Goal: Task Accomplishment & Management: Manage account settings

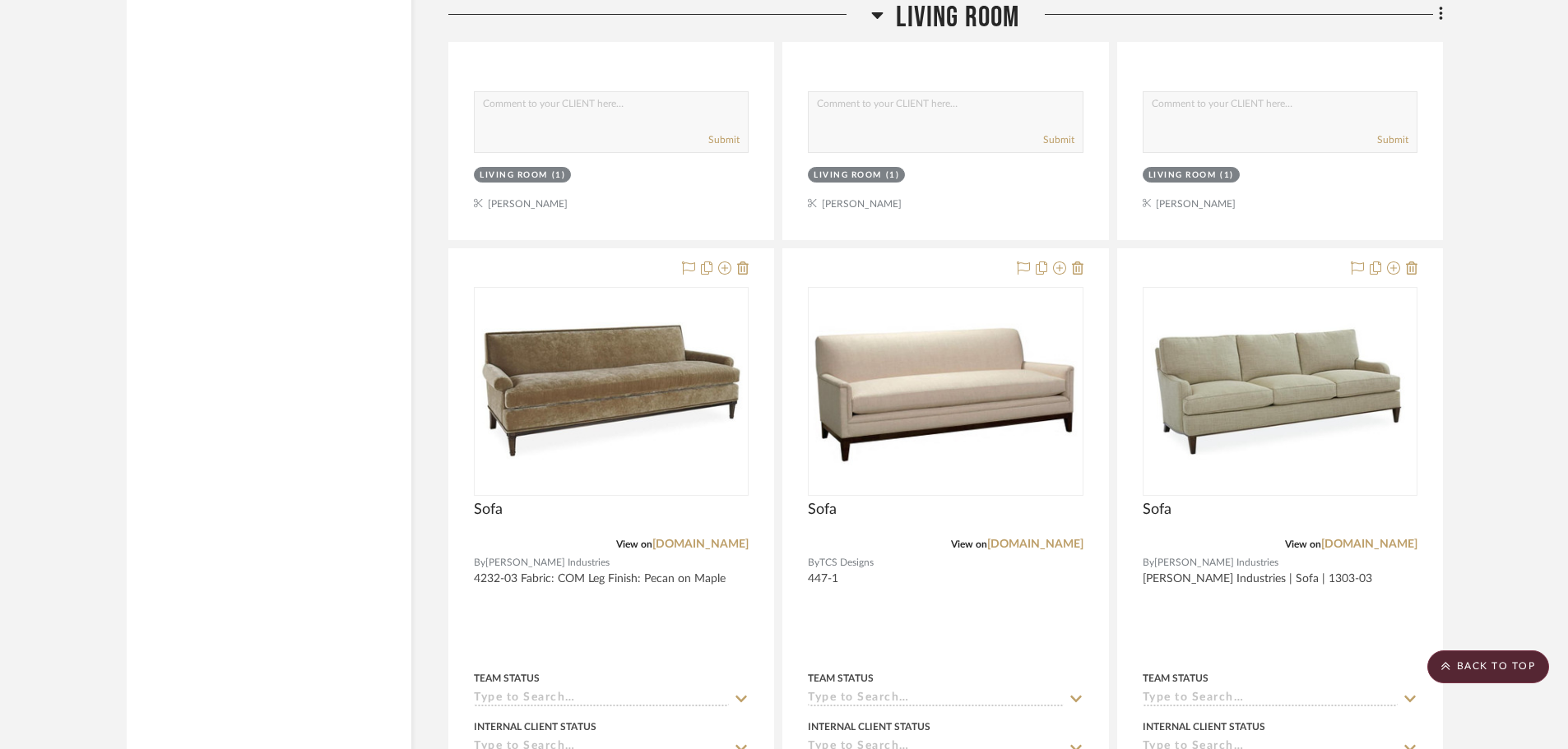
scroll to position [4766, 0]
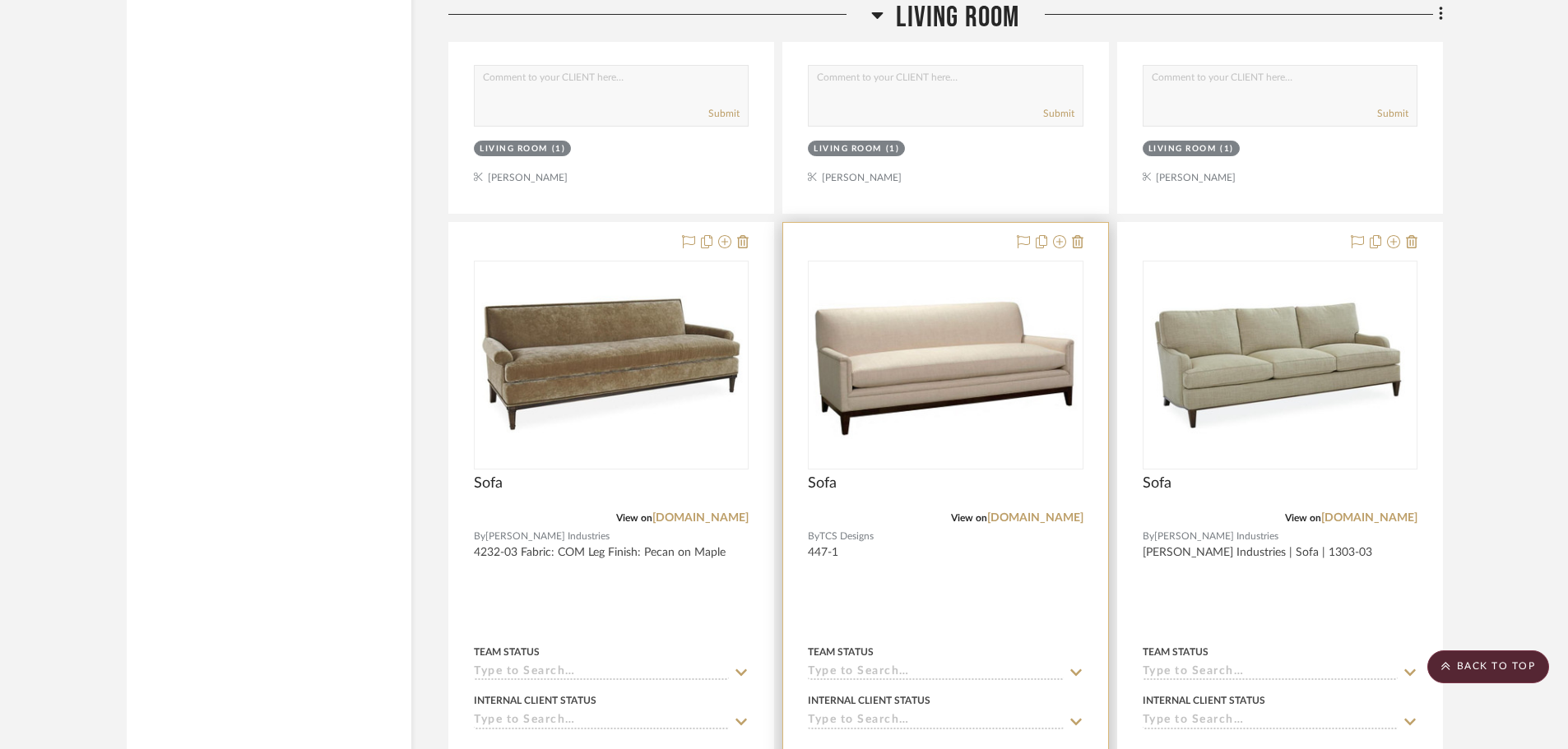
click at [837, 536] on span "TCS Designs" at bounding box center [847, 536] width 54 height 16
click at [874, 536] on span "TCS Designs" at bounding box center [847, 536] width 54 height 16
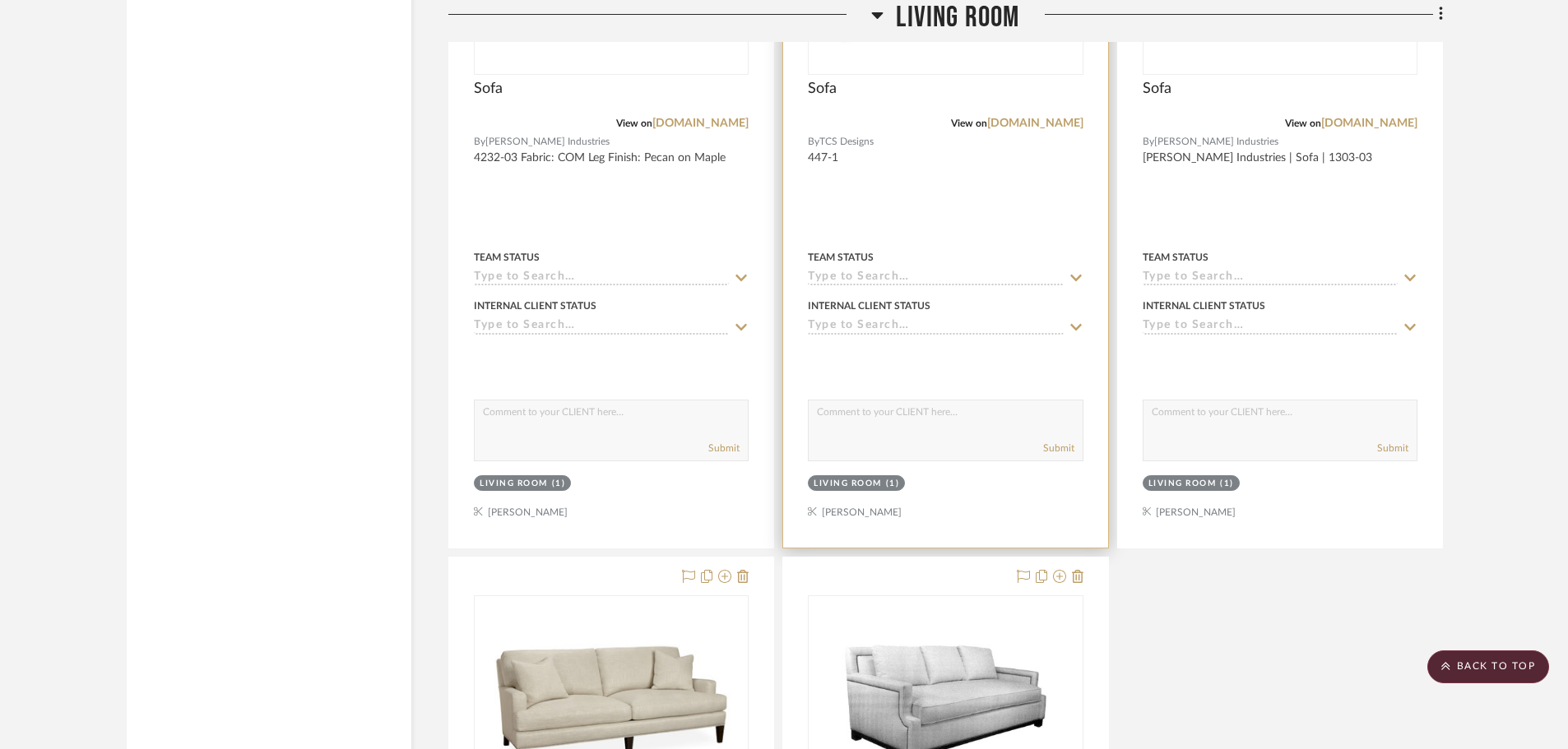
scroll to position [5013, 0]
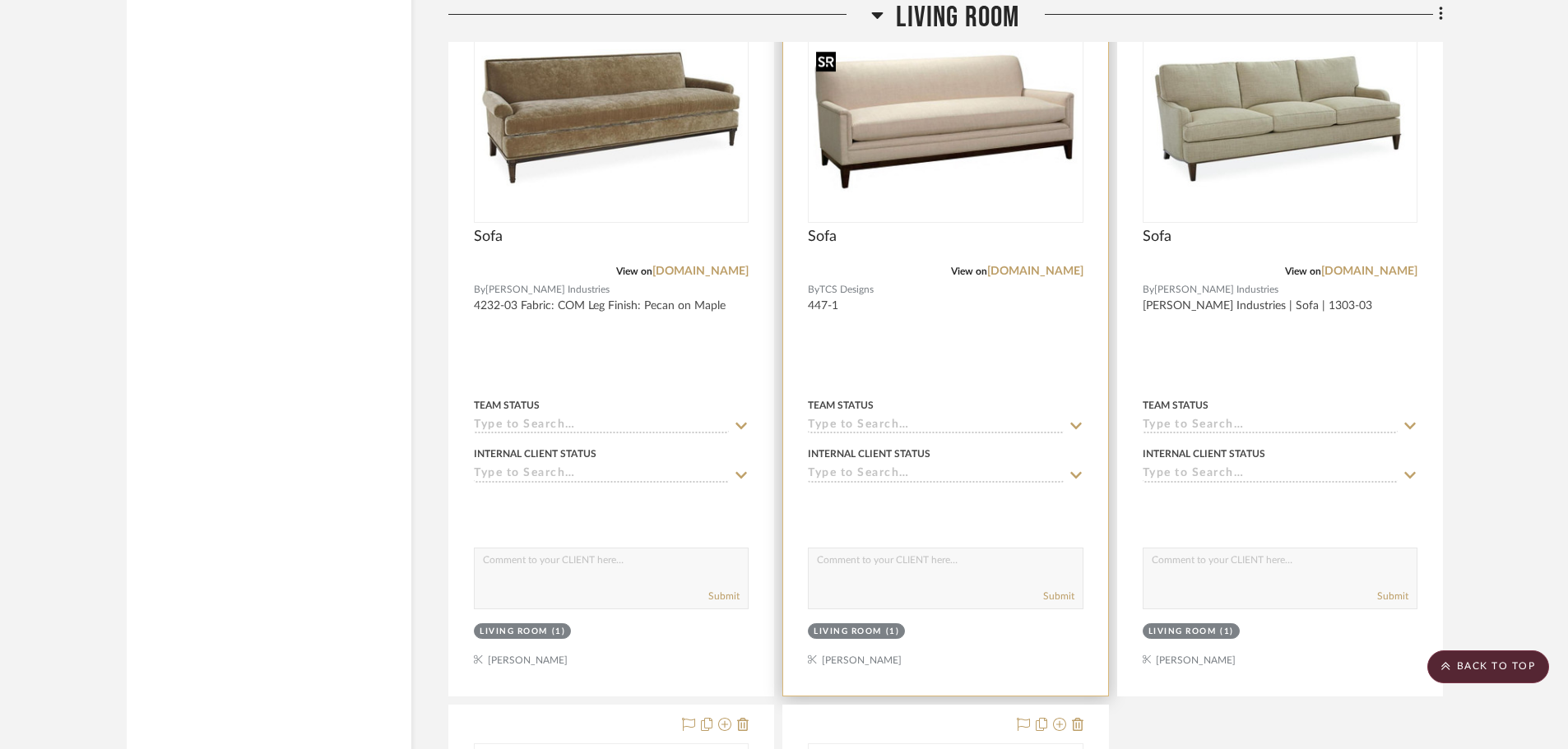
click at [957, 173] on img "0" at bounding box center [945, 118] width 271 height 147
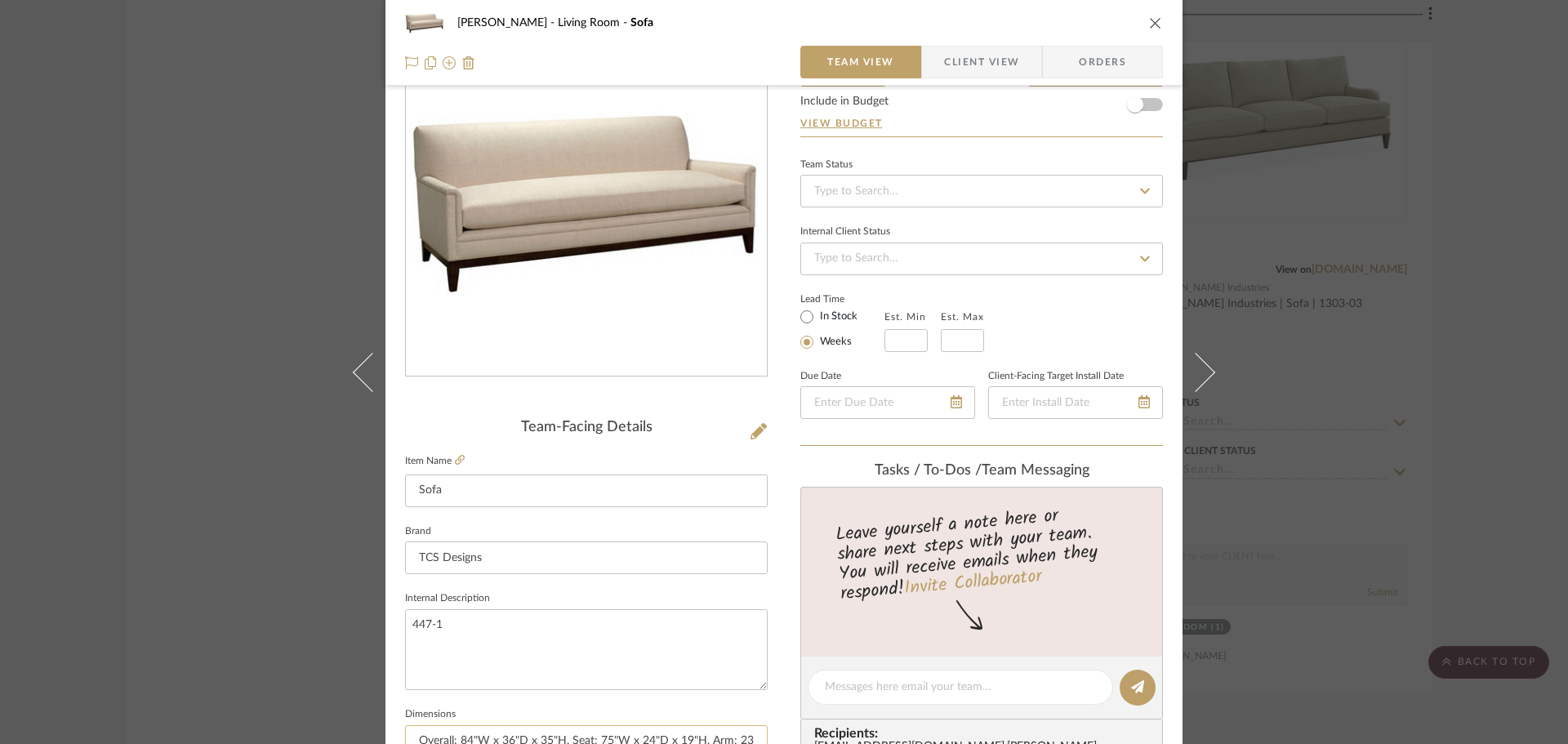
scroll to position [245, 0]
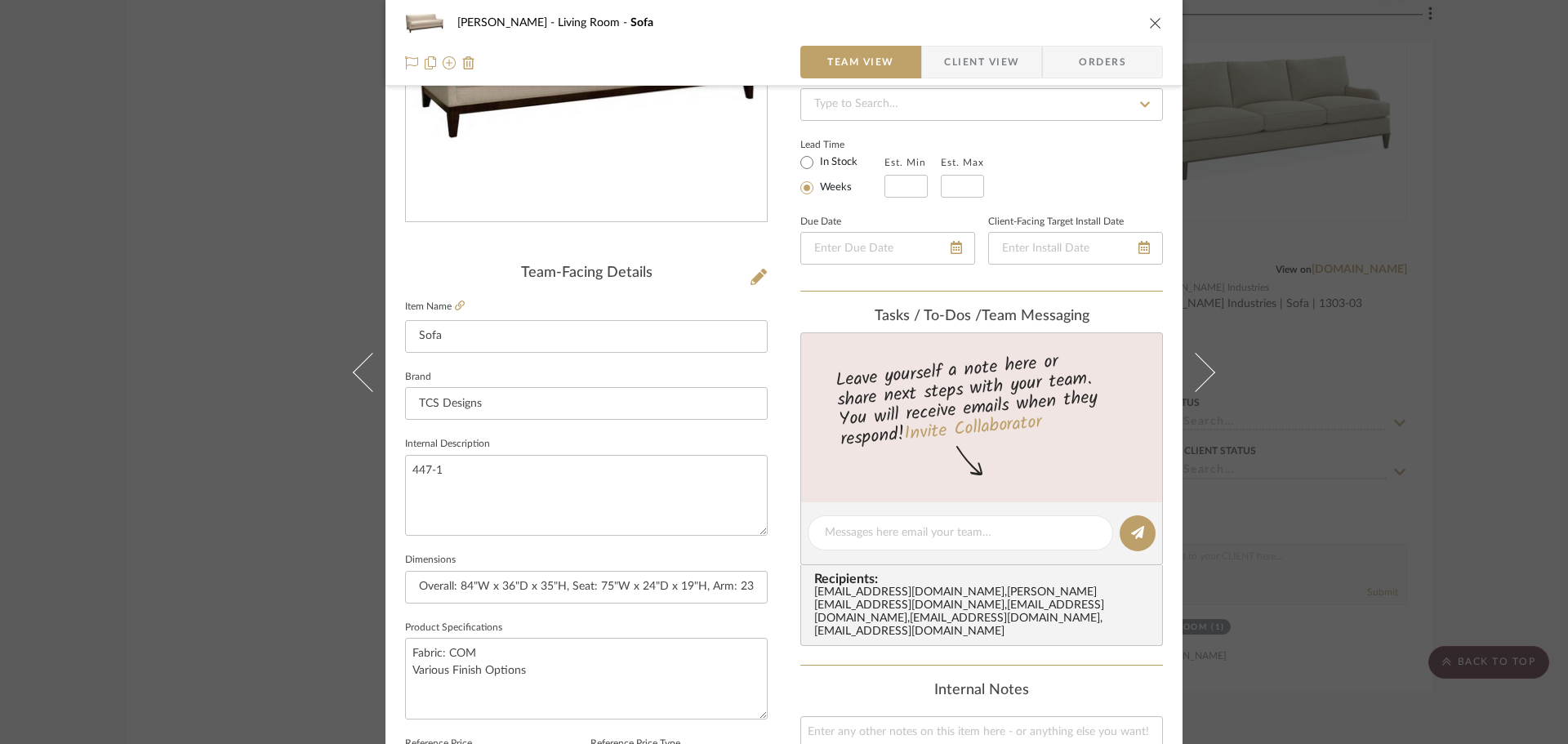
drag, startPoint x: 279, startPoint y: 63, endPoint x: 330, endPoint y: 5, distance: 77.2
click at [279, 63] on div "[PERSON_NAME] Living Room Sofa Team View Client View Orders Team-Facing Details…" at bounding box center [784, 372] width 1568 height 744
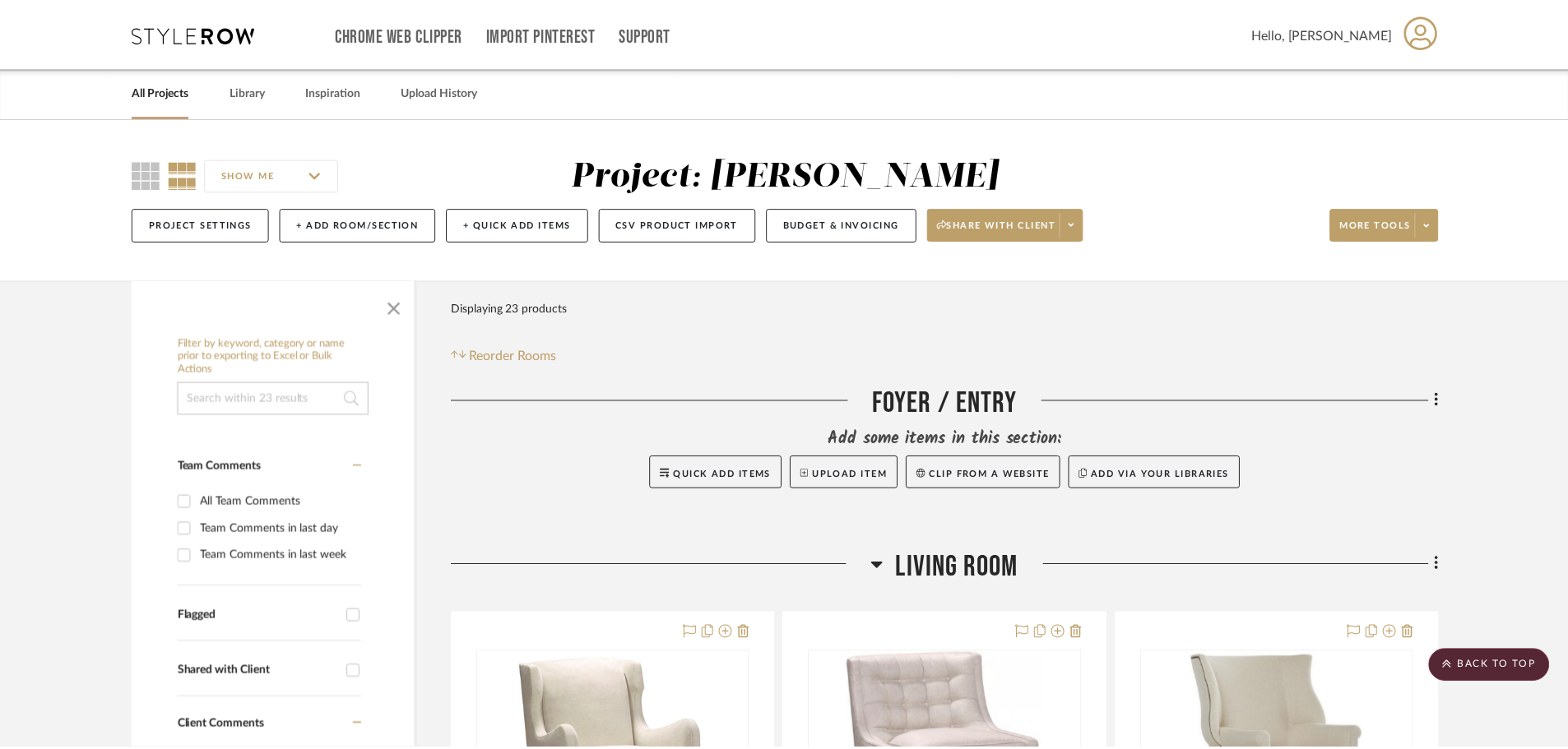
scroll to position [5013, 0]
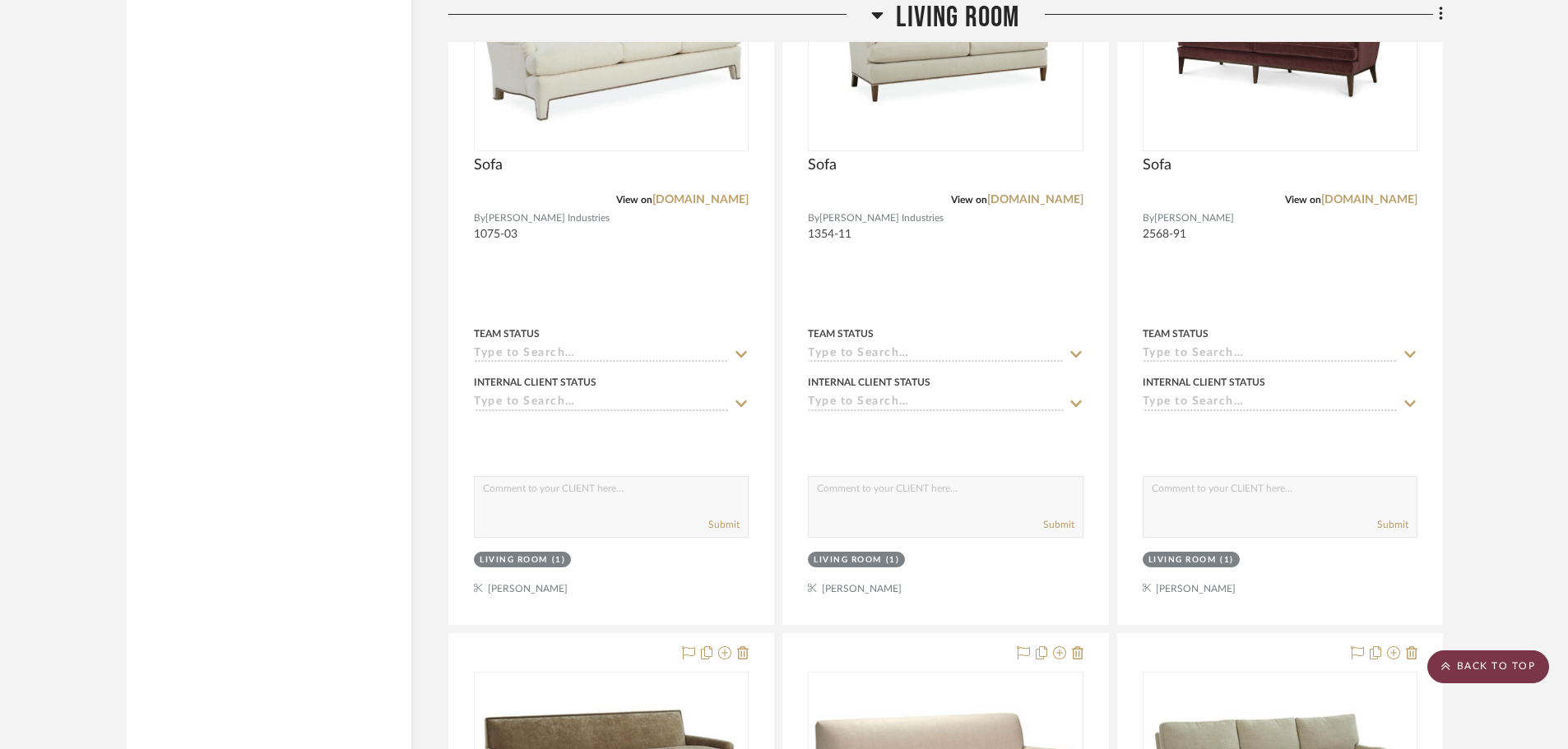
click at [1524, 671] on scroll-to-top-button "BACK TO TOP" at bounding box center [1487, 667] width 122 height 33
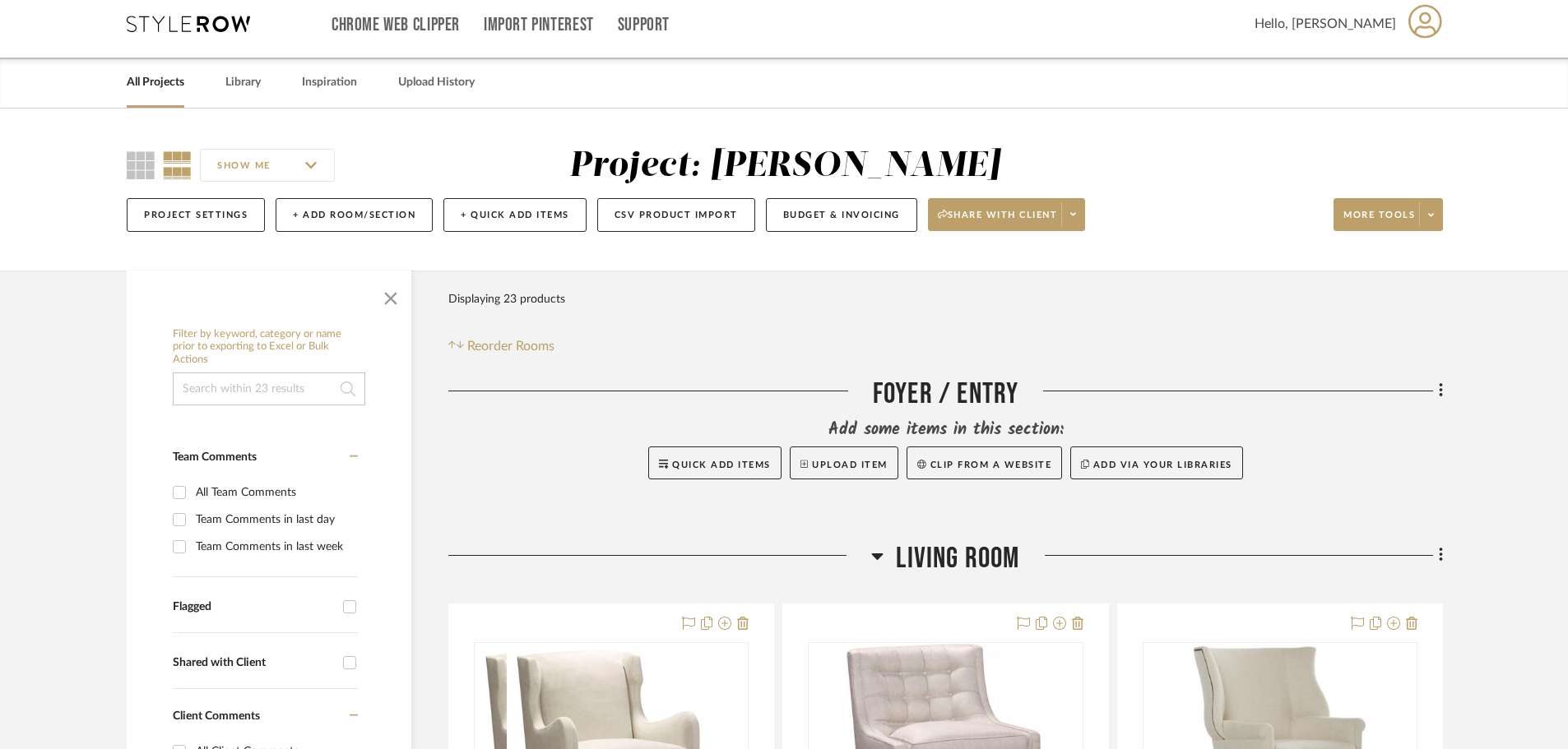
scroll to position [0, 0]
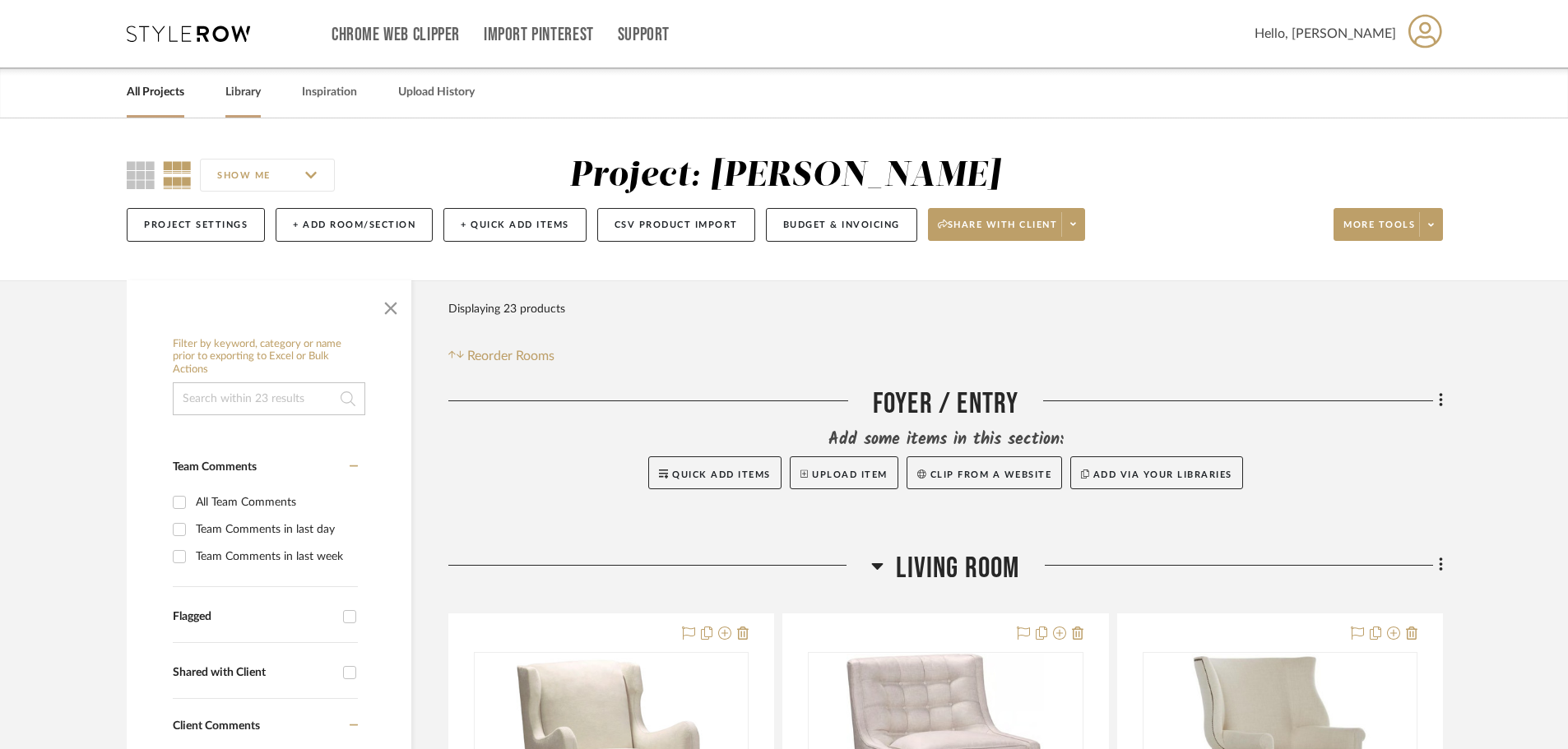
click at [249, 91] on link "Library" at bounding box center [243, 92] width 35 height 22
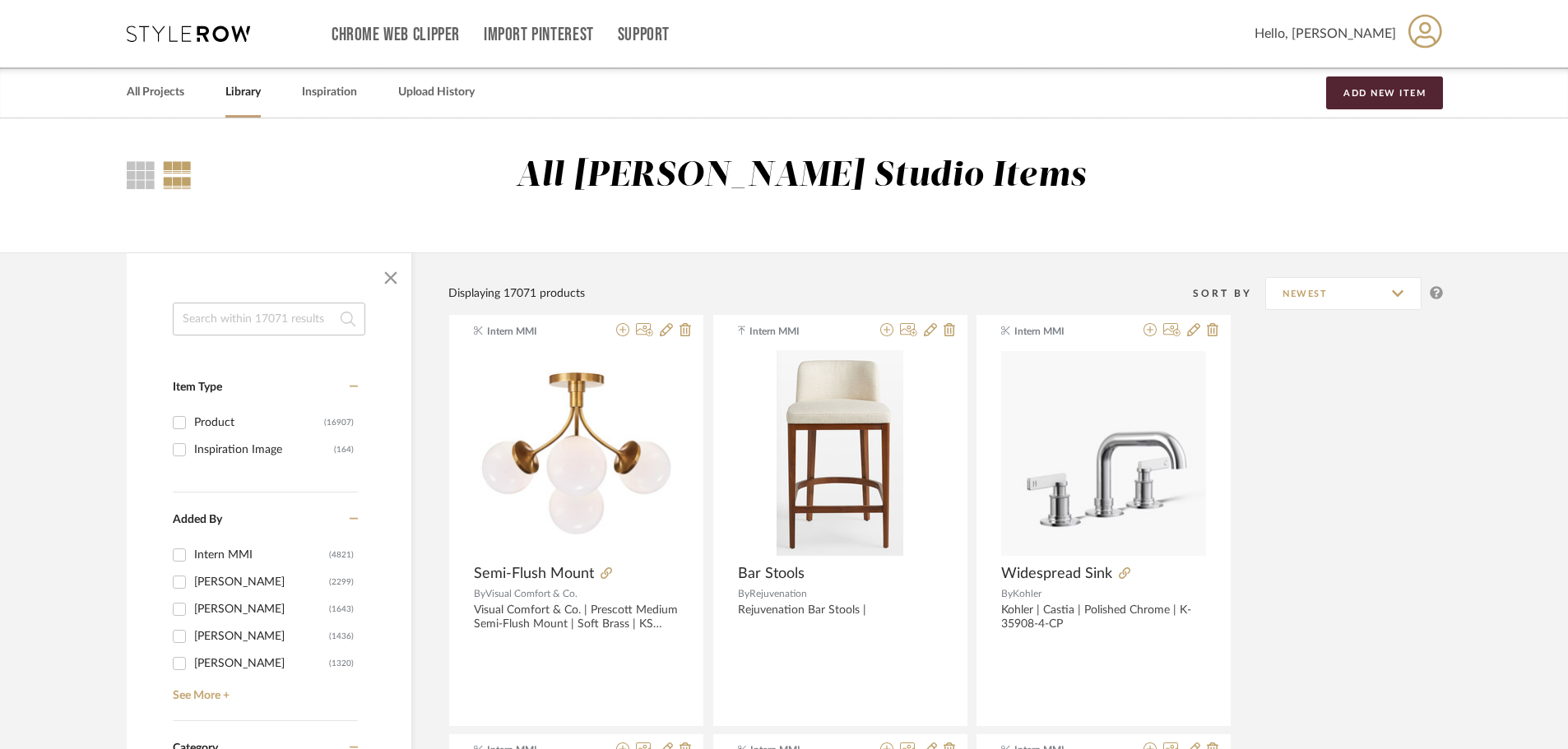
click at [236, 328] on input at bounding box center [269, 319] width 193 height 33
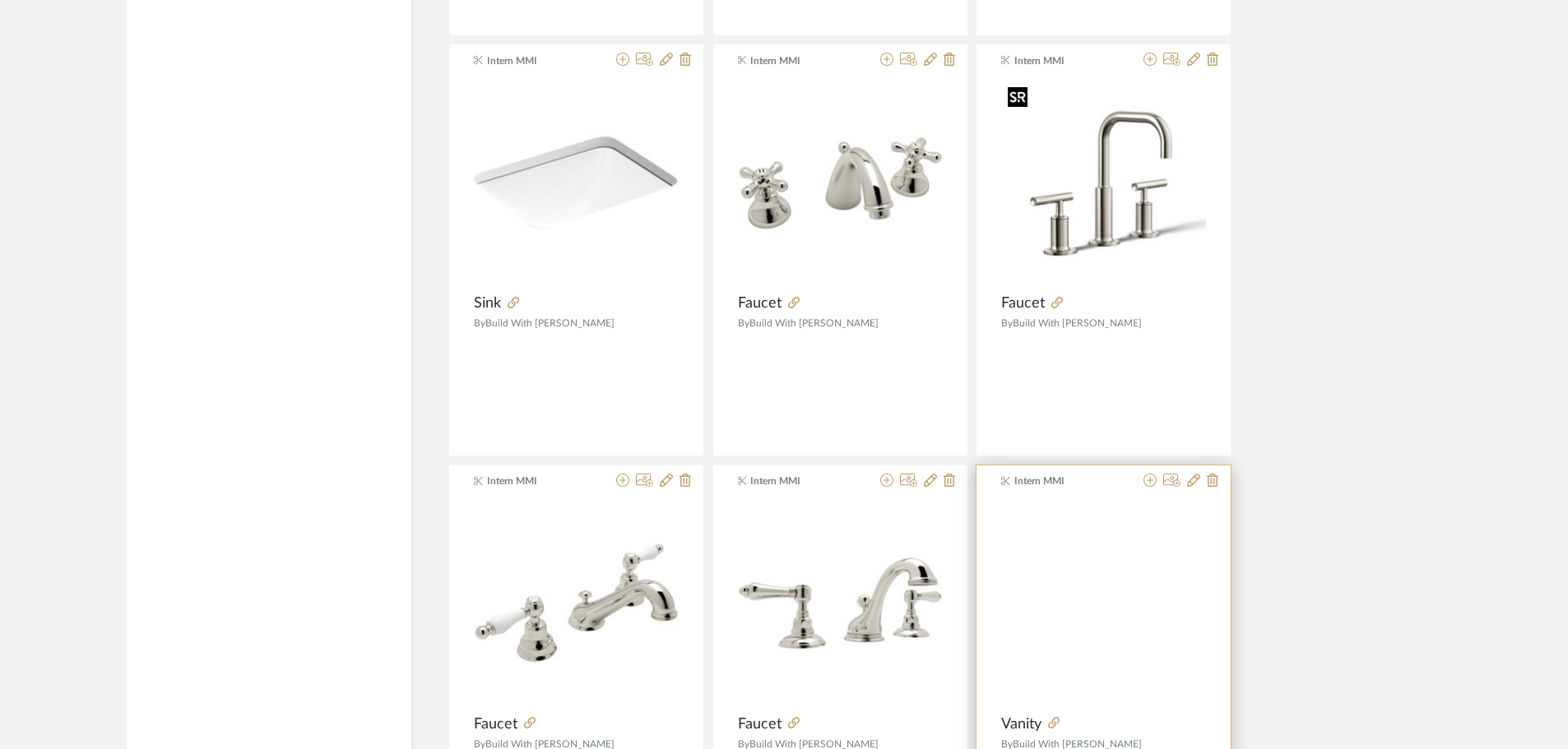
scroll to position [4826, 0]
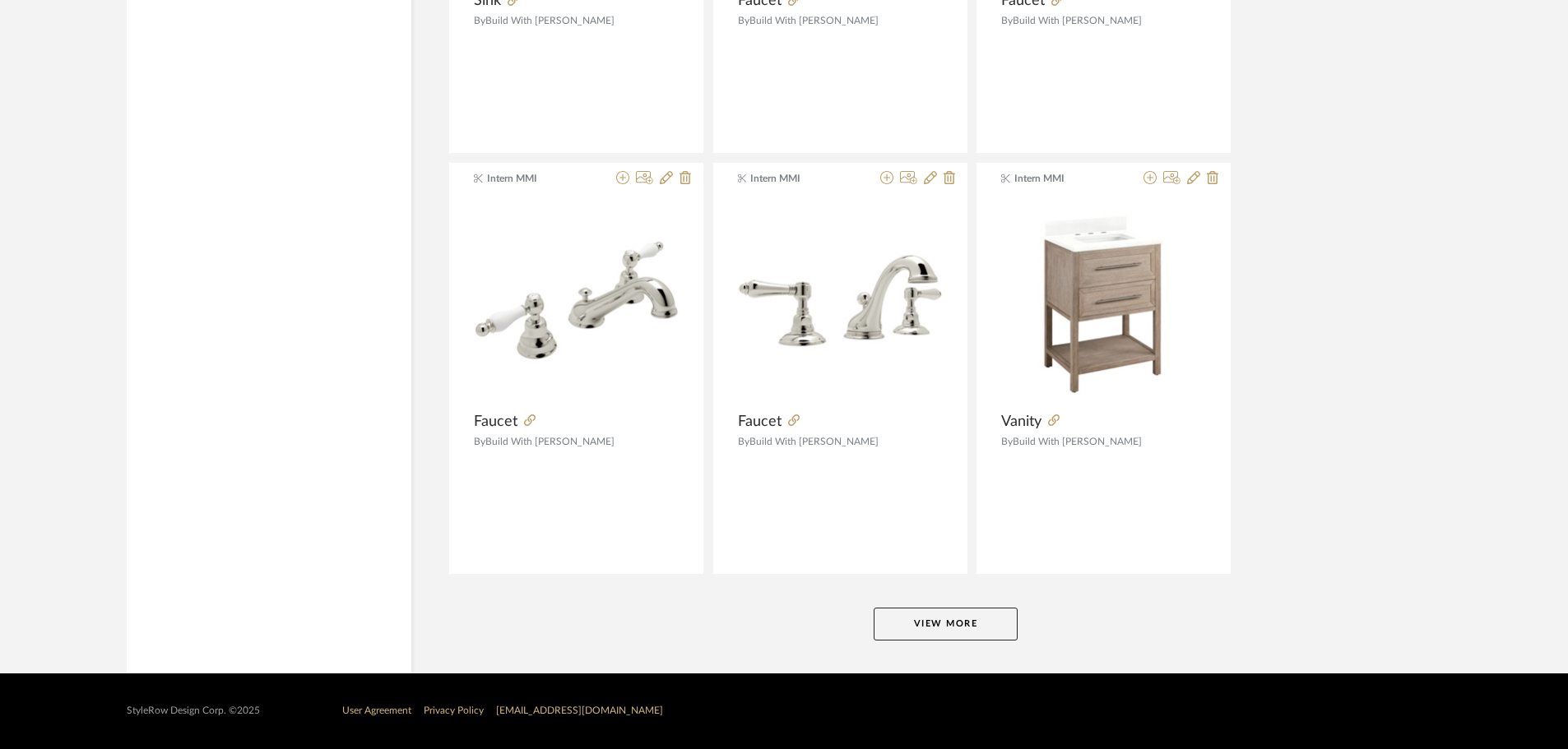
click at [978, 621] on button "View More" at bounding box center [946, 624] width 144 height 33
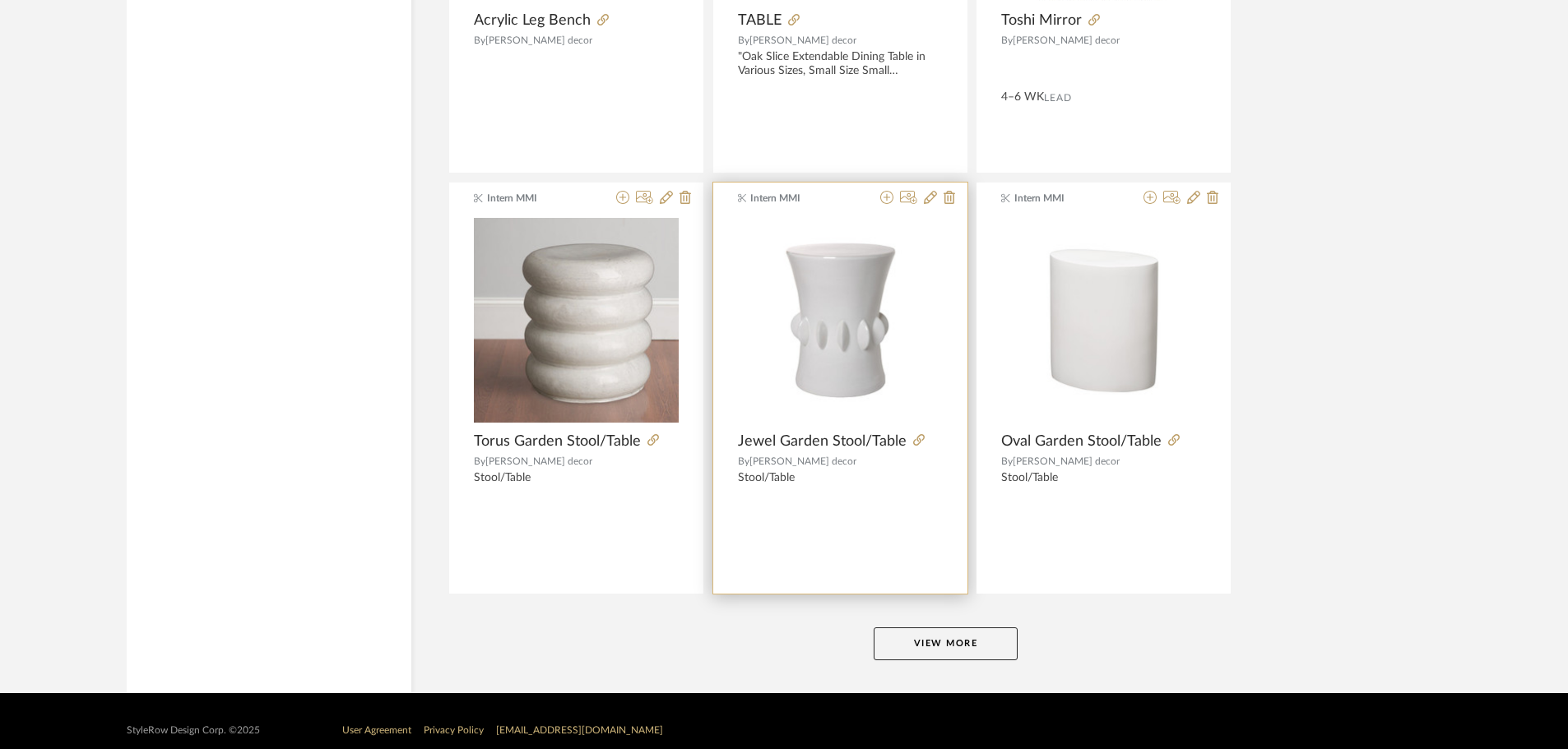
scroll to position [9871, 0]
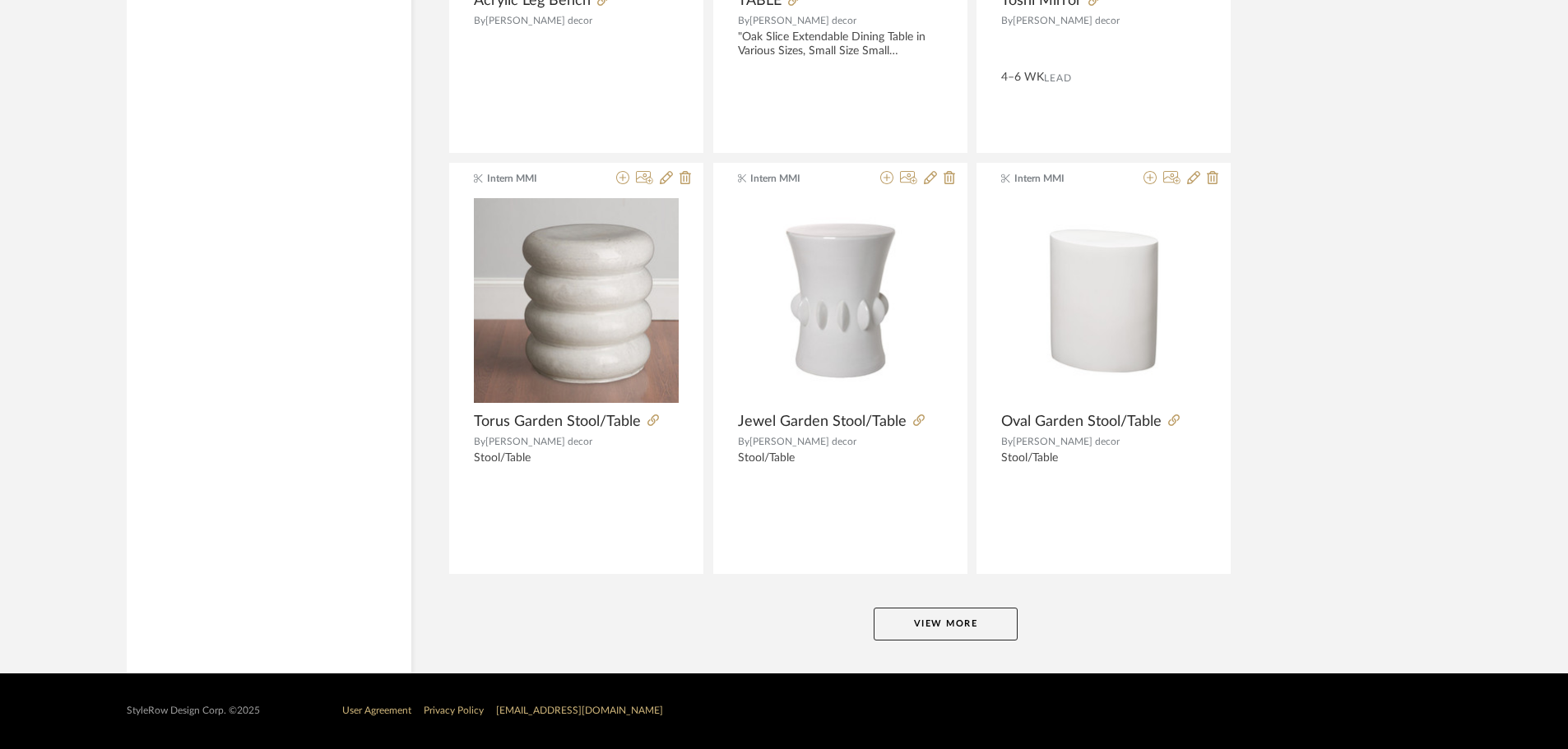
click at [939, 615] on button "View More" at bounding box center [946, 624] width 144 height 33
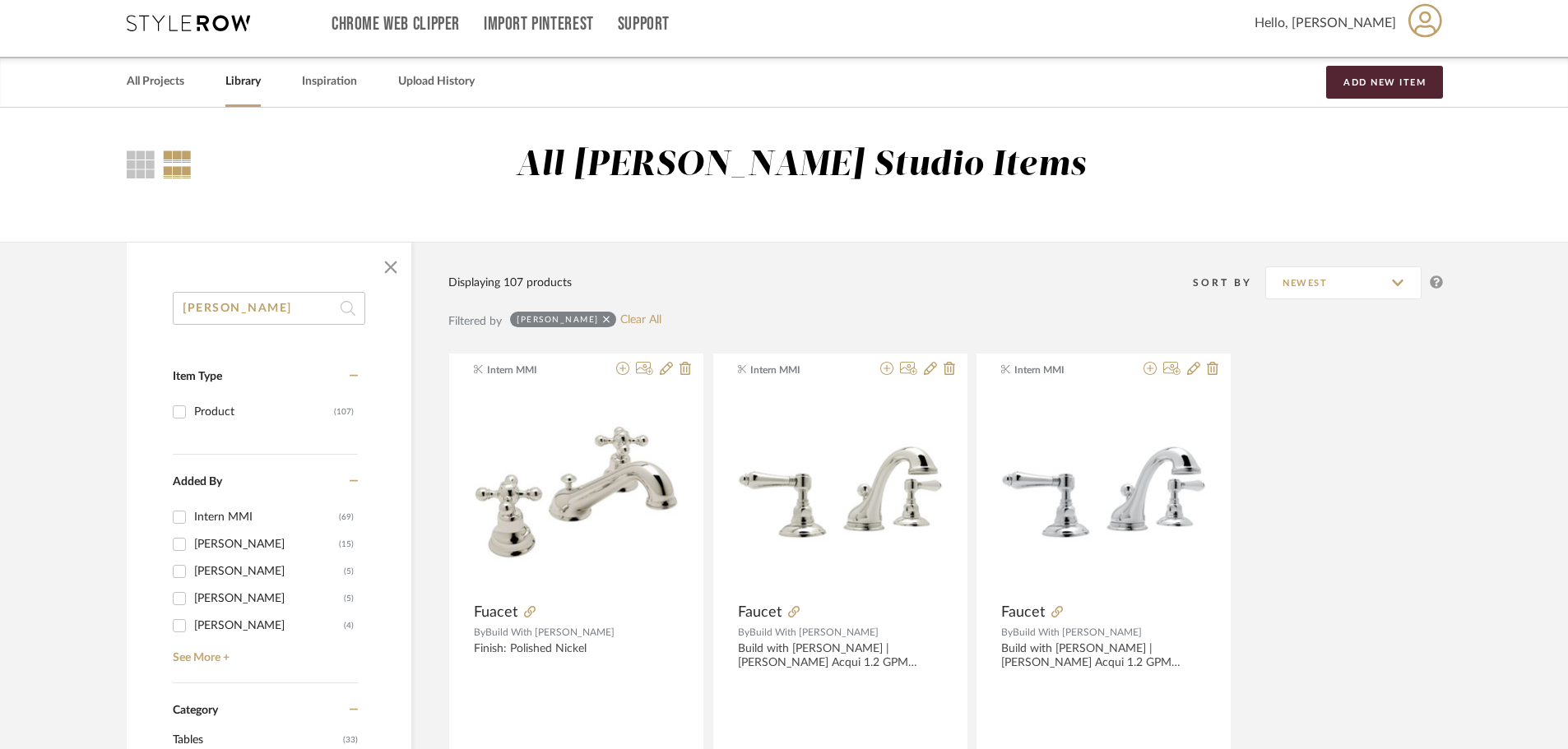
scroll to position [0, 0]
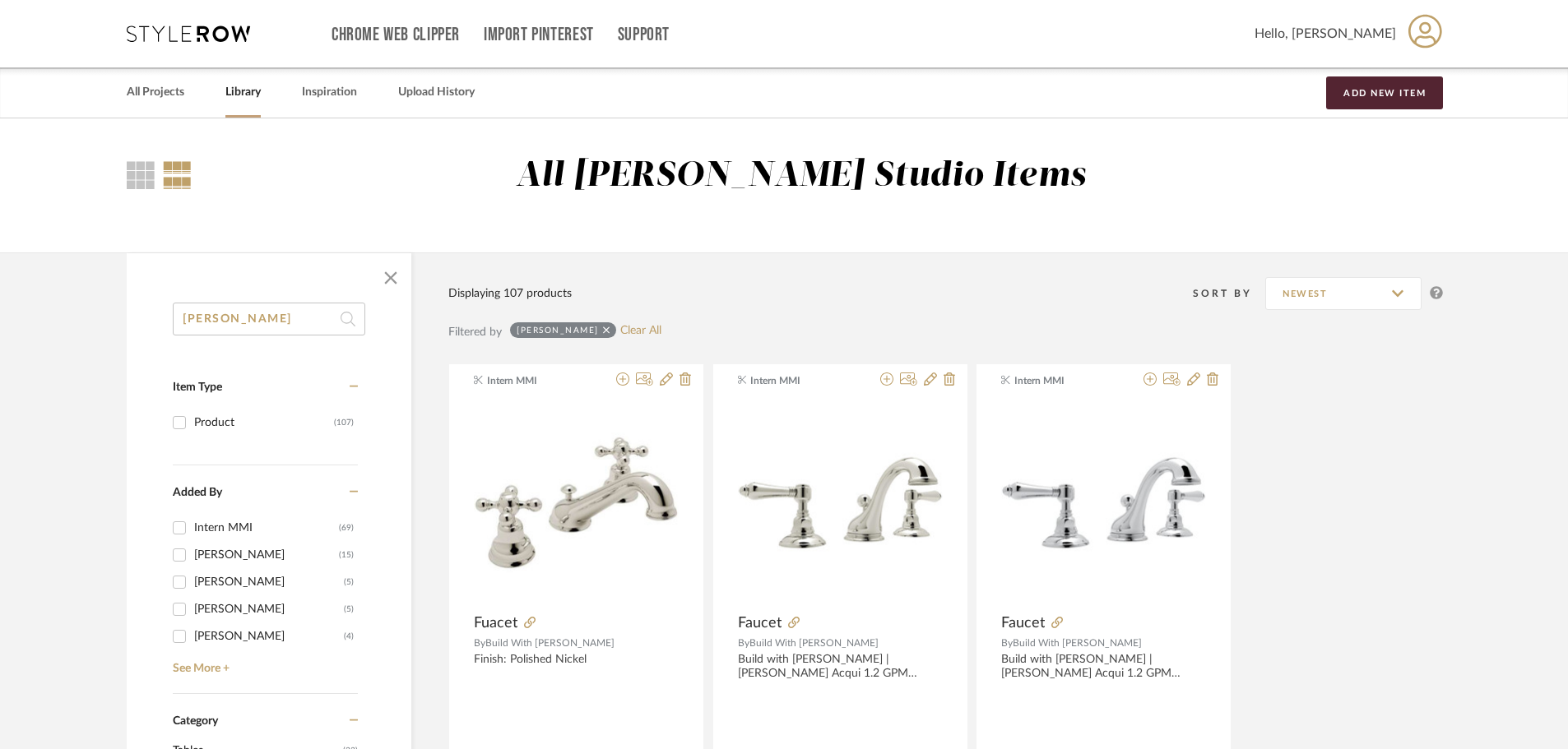
drag, startPoint x: 232, startPoint y: 316, endPoint x: 150, endPoint y: 312, distance: 82.1
type input "oyster creek"
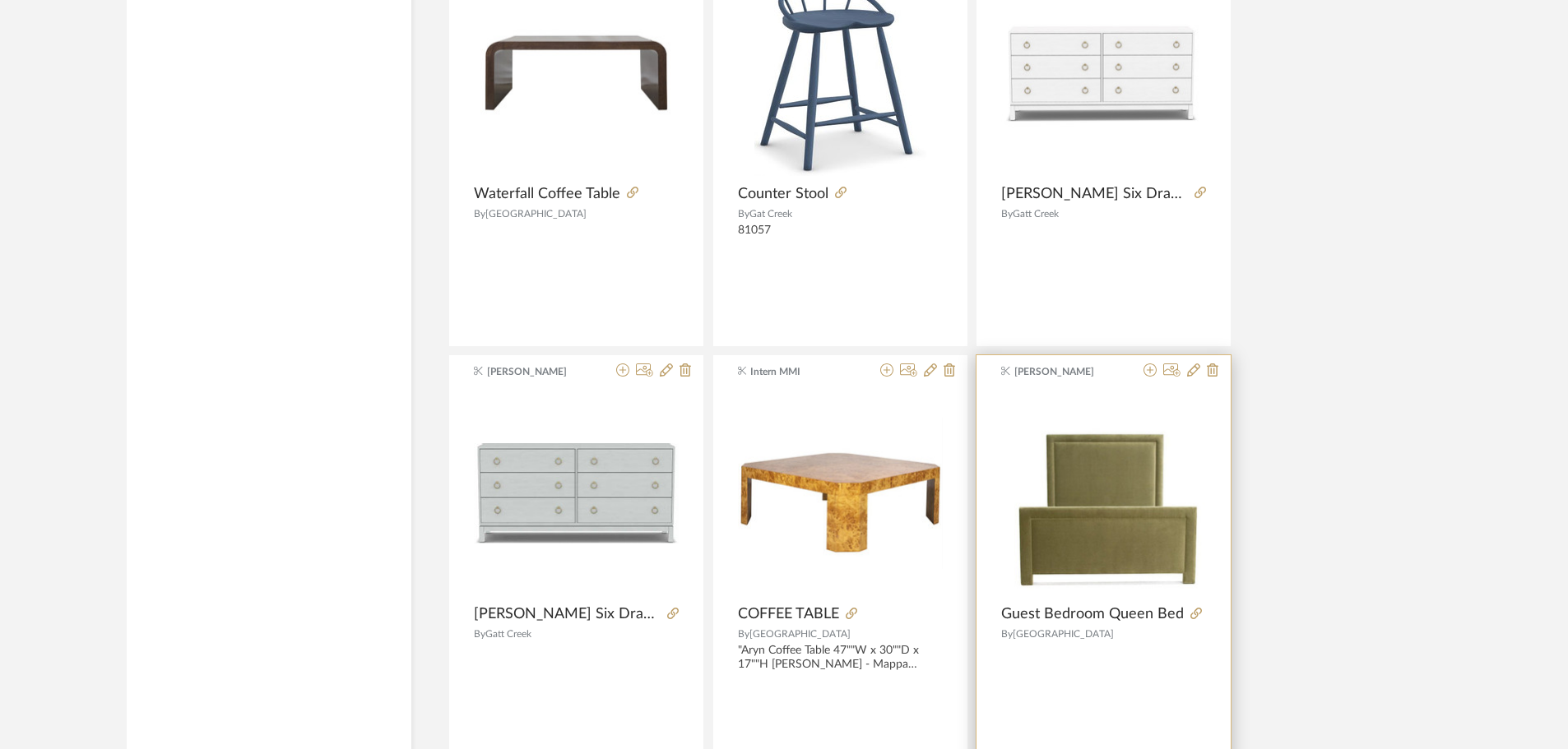
scroll to position [1946, 0]
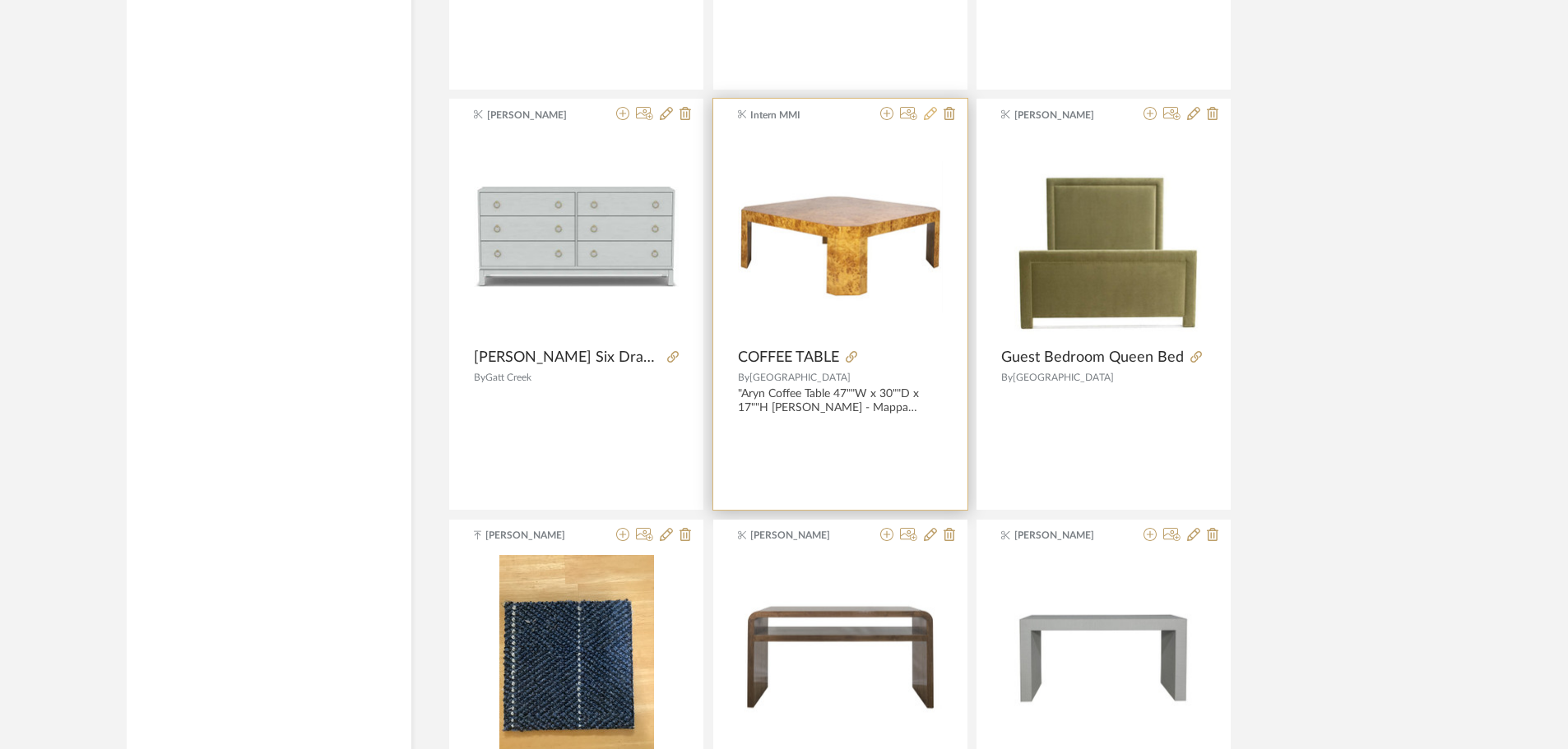
click at [925, 113] on icon at bounding box center [930, 113] width 13 height 13
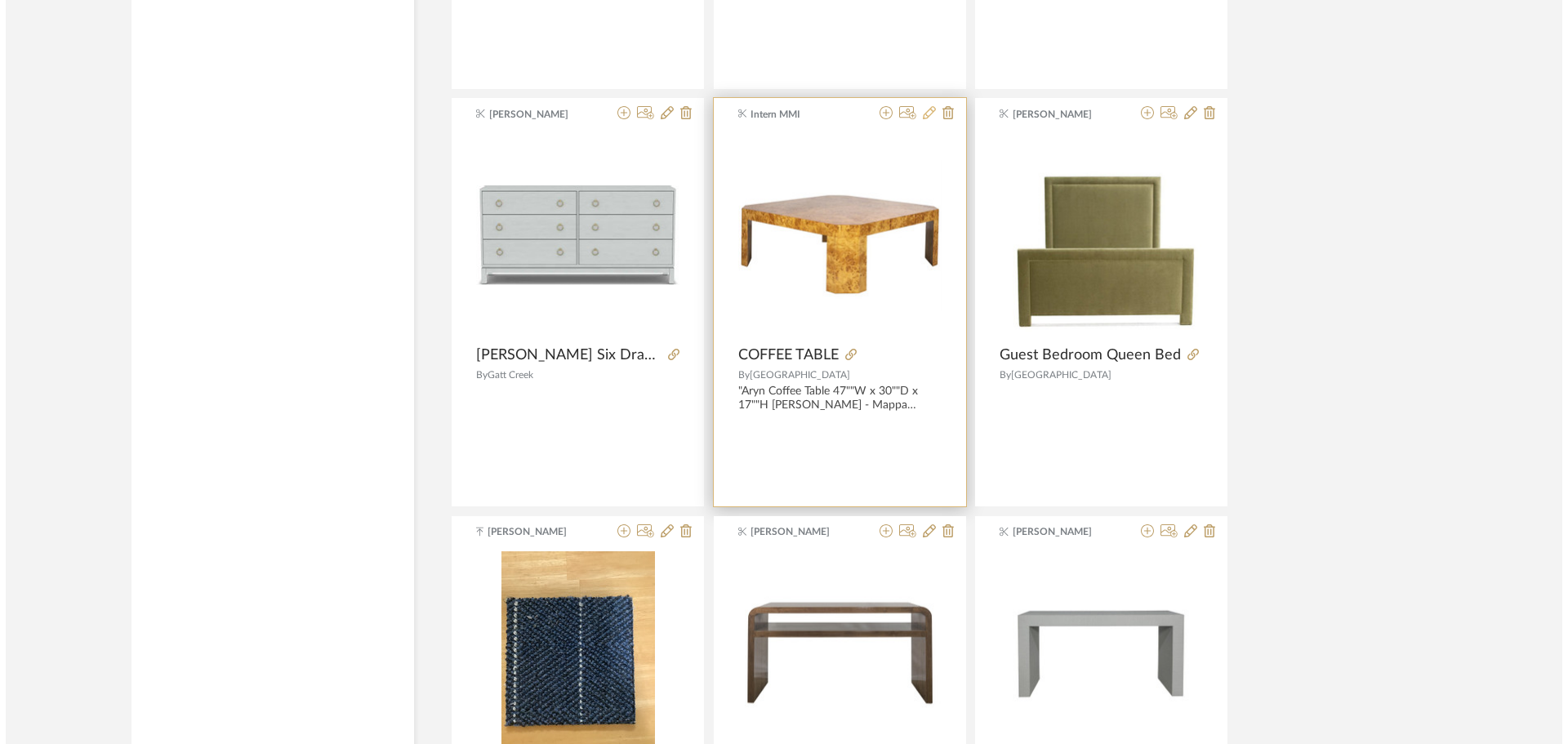
scroll to position [0, 0]
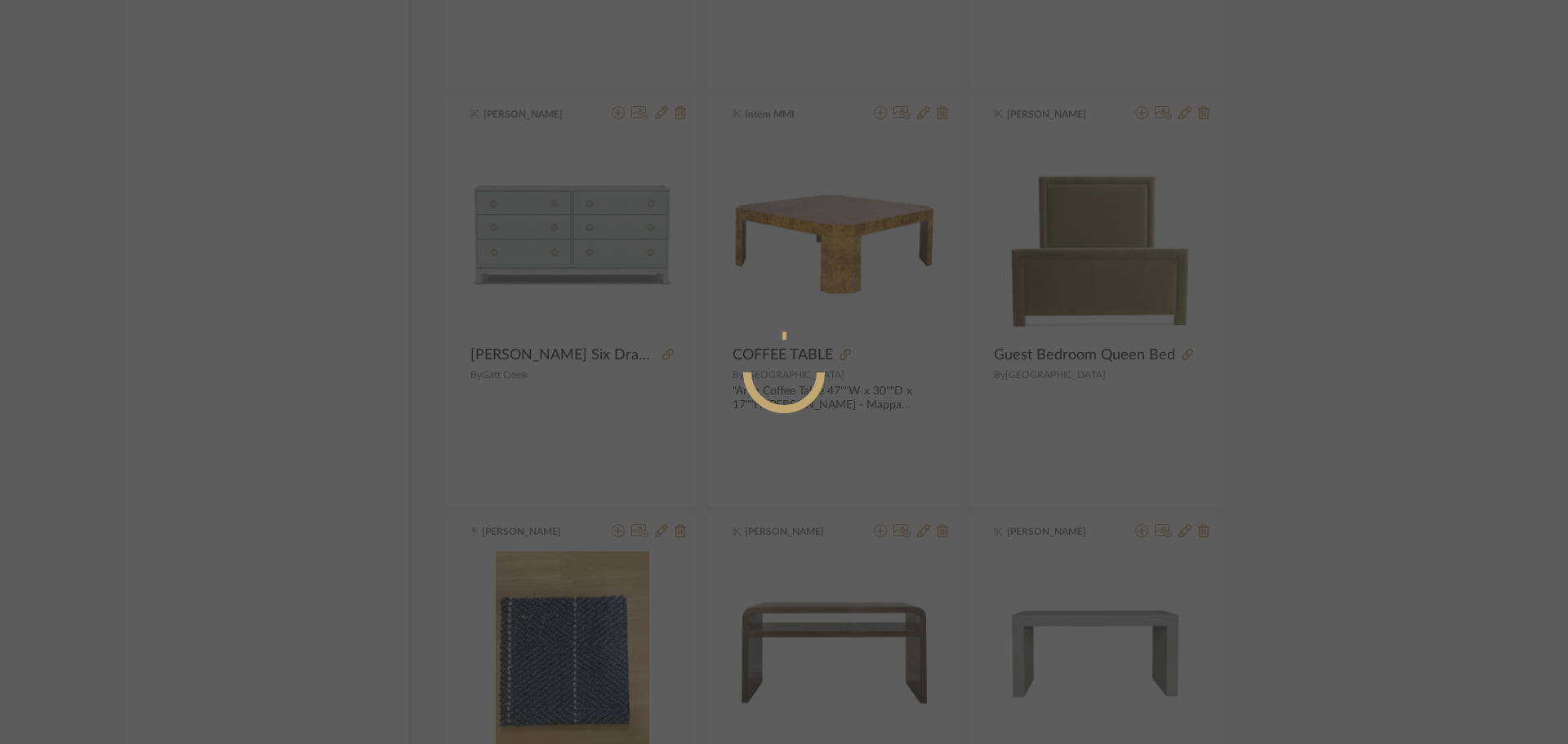
radio input "true"
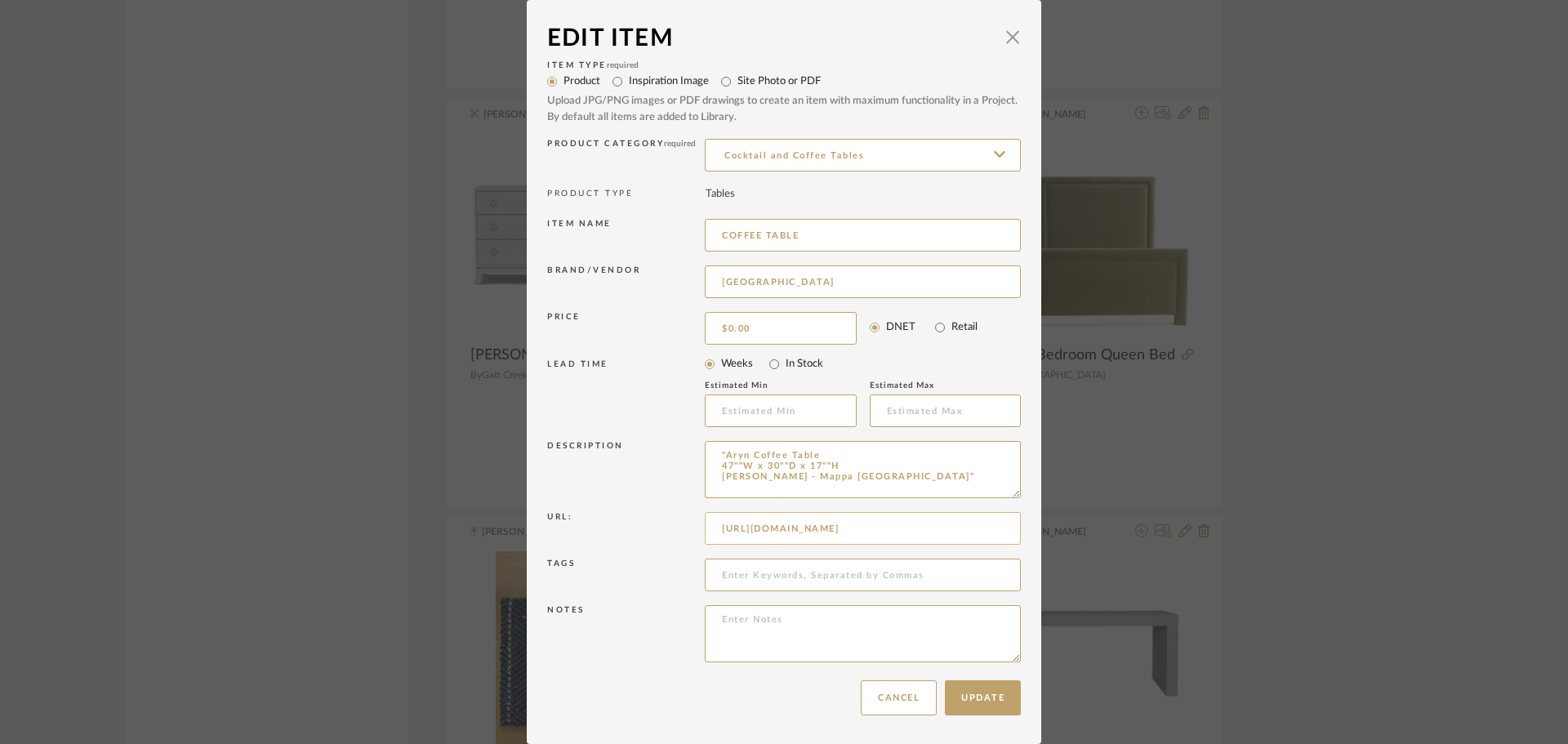
click at [793, 532] on input "[URL][DOMAIN_NAME]" at bounding box center [863, 528] width 316 height 33
paste input "[DOMAIN_NAME][URL]"
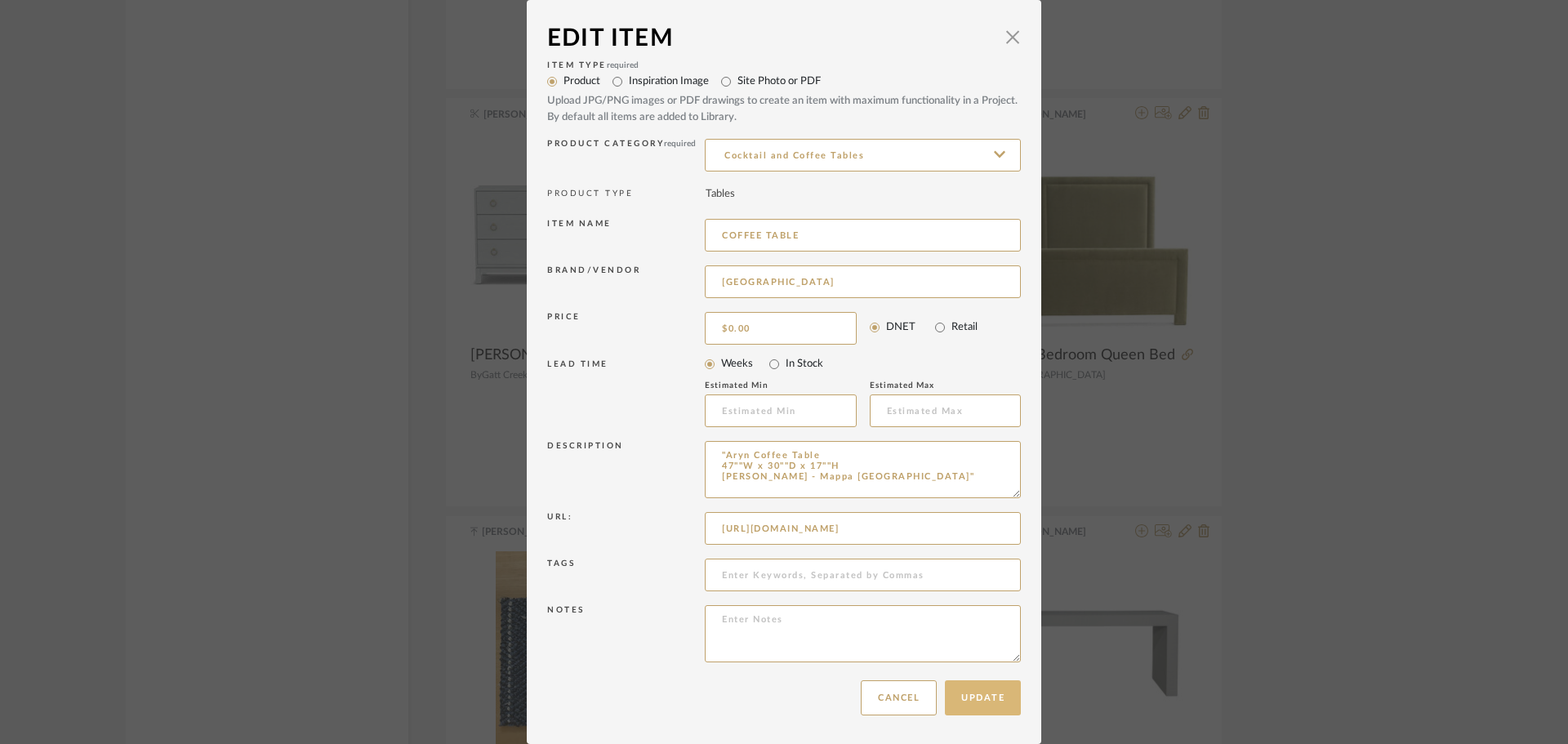
type input "[URL][DOMAIN_NAME]"
click at [980, 695] on button "Update" at bounding box center [982, 698] width 76 height 35
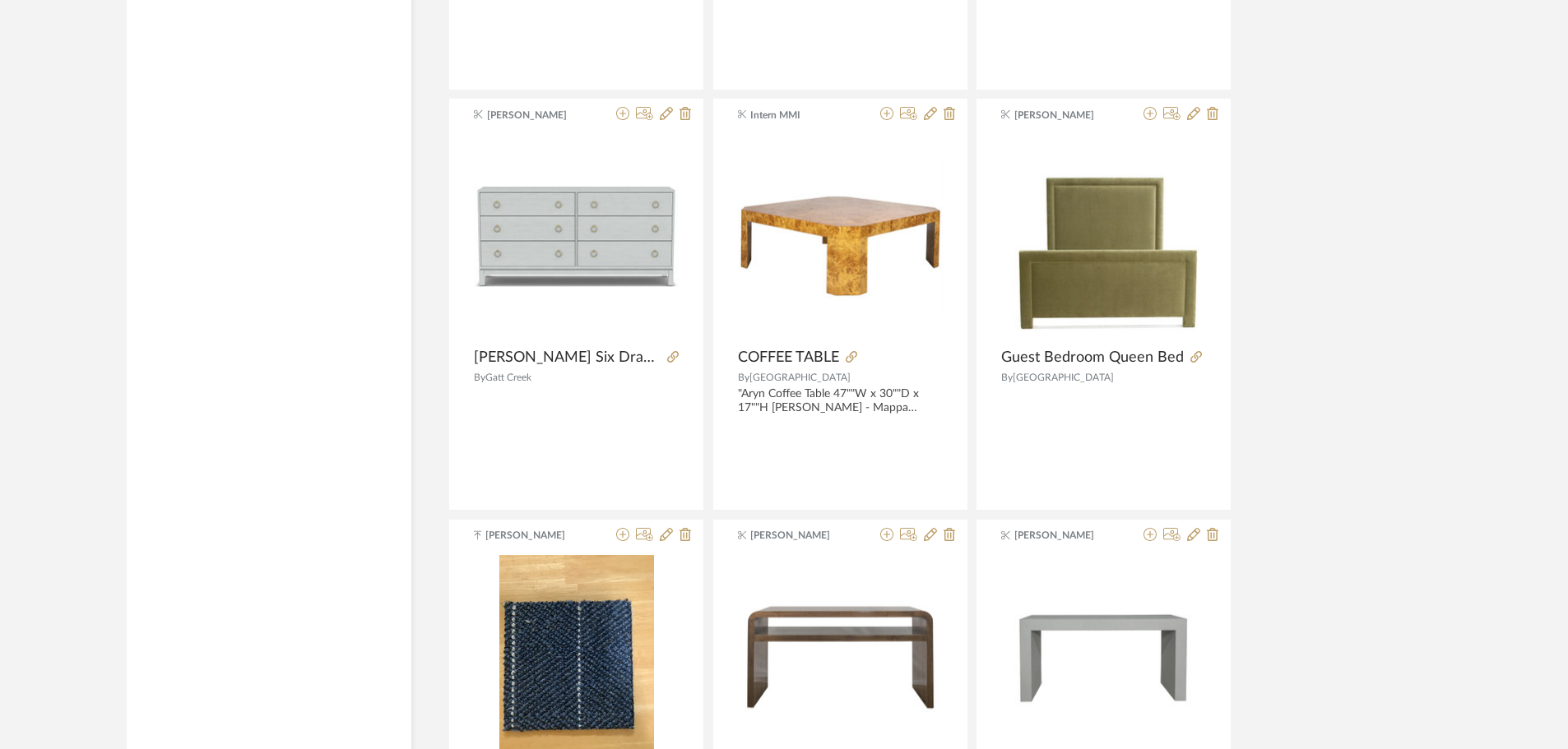
click at [1385, 383] on div "Intern MMI Coffee Table By Oyster Creek [GEOGRAPHIC_DATA] | Abby Coffee Table I…" at bounding box center [946, 515] width 995 height 4196
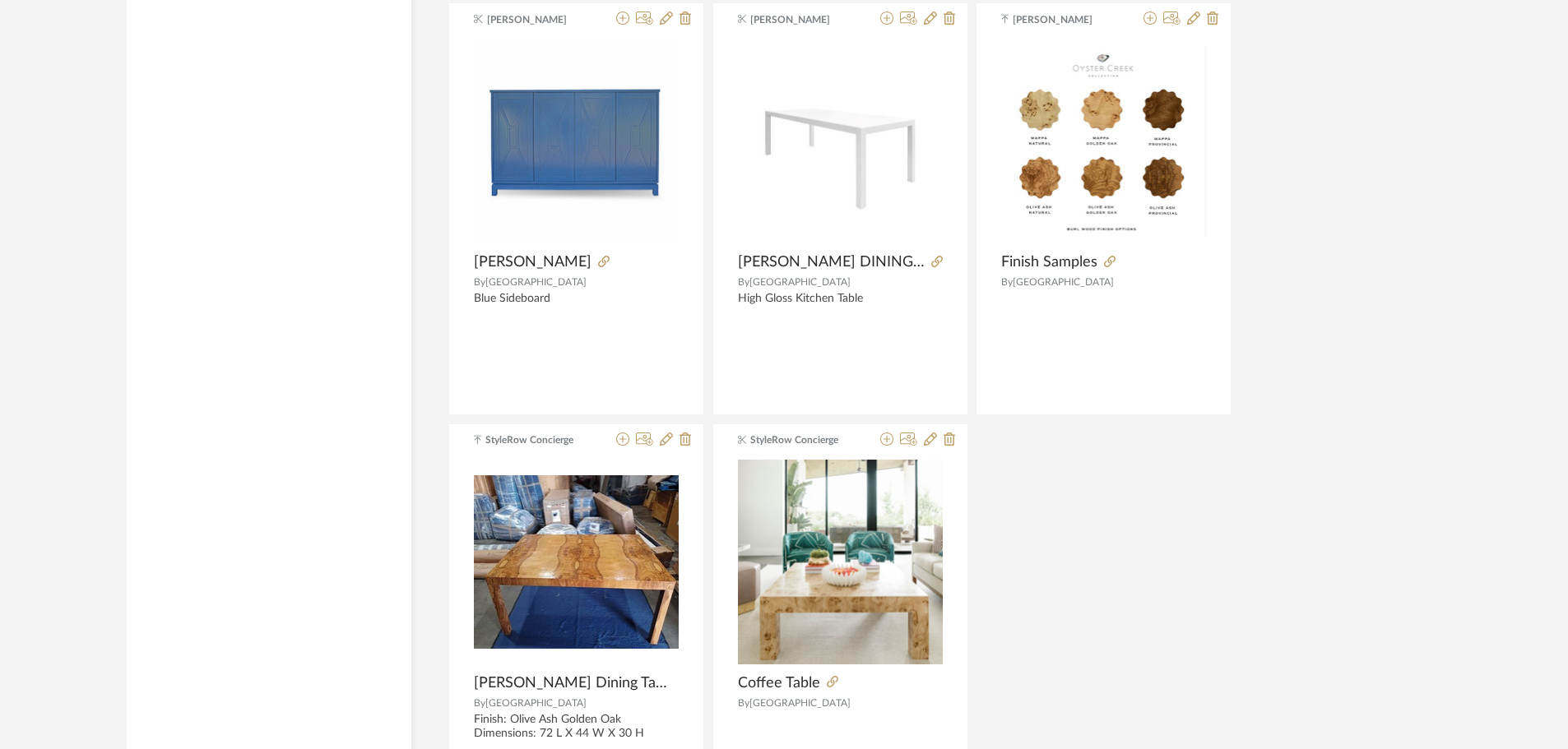
scroll to position [3918, 0]
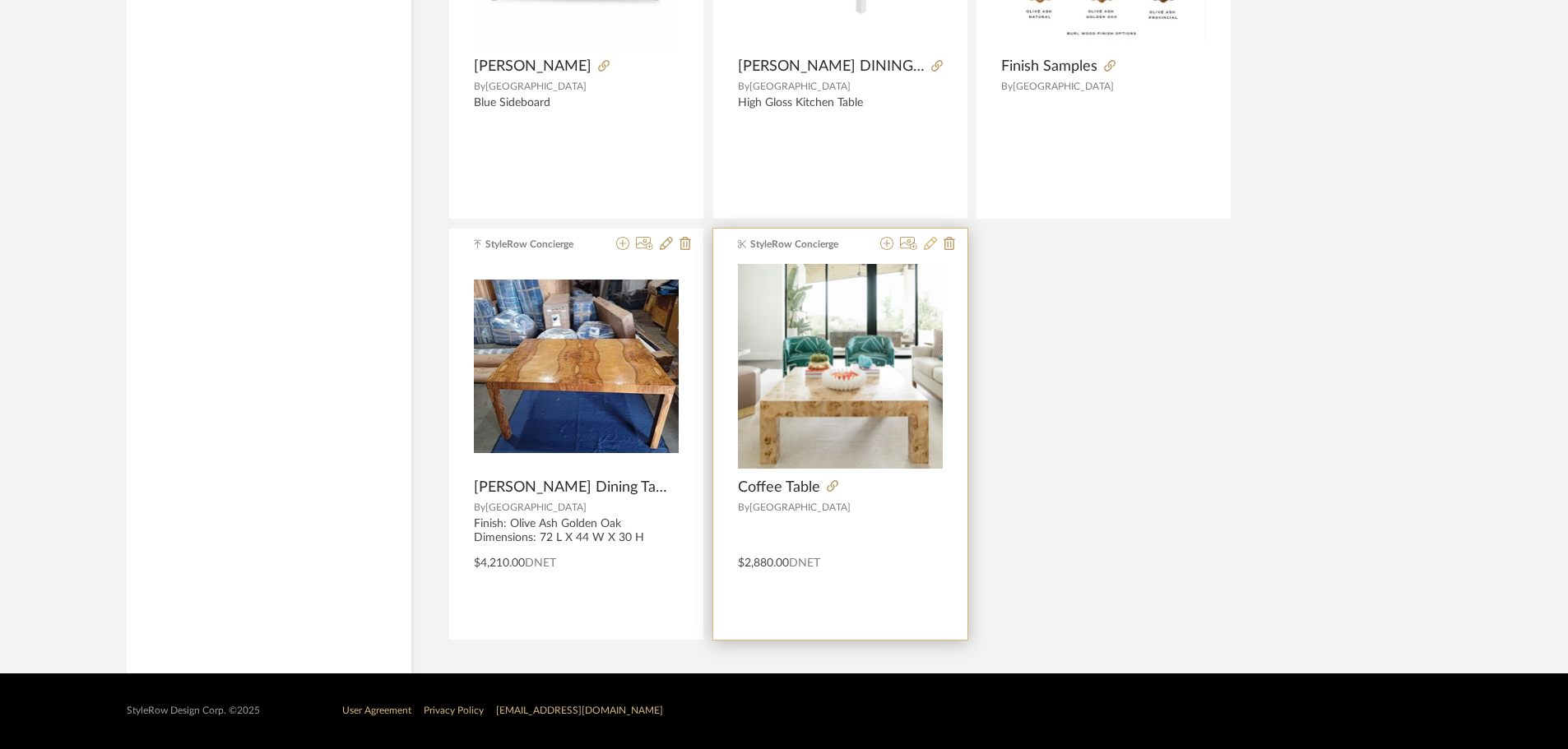
click at [931, 242] on icon at bounding box center [930, 243] width 13 height 13
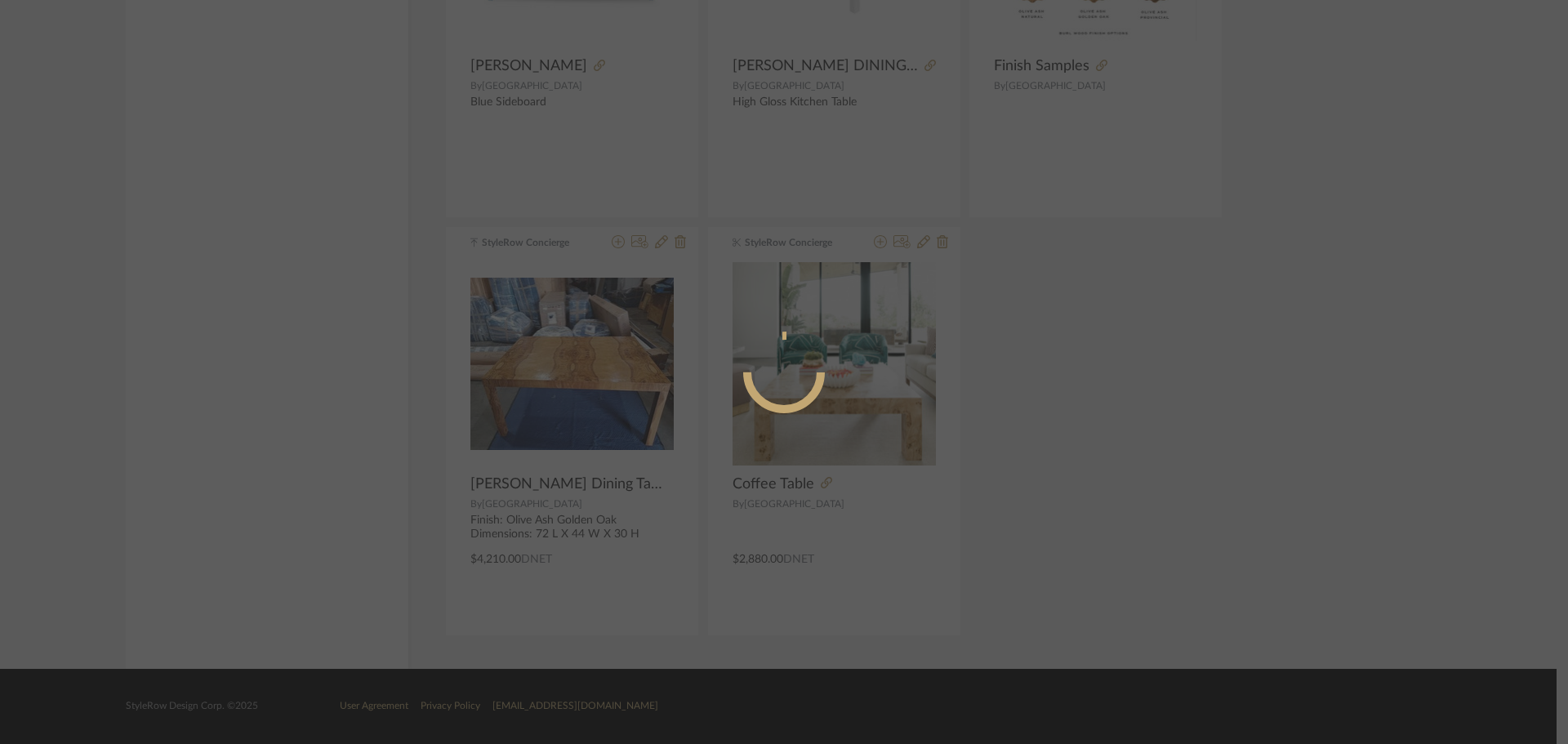
radio input "true"
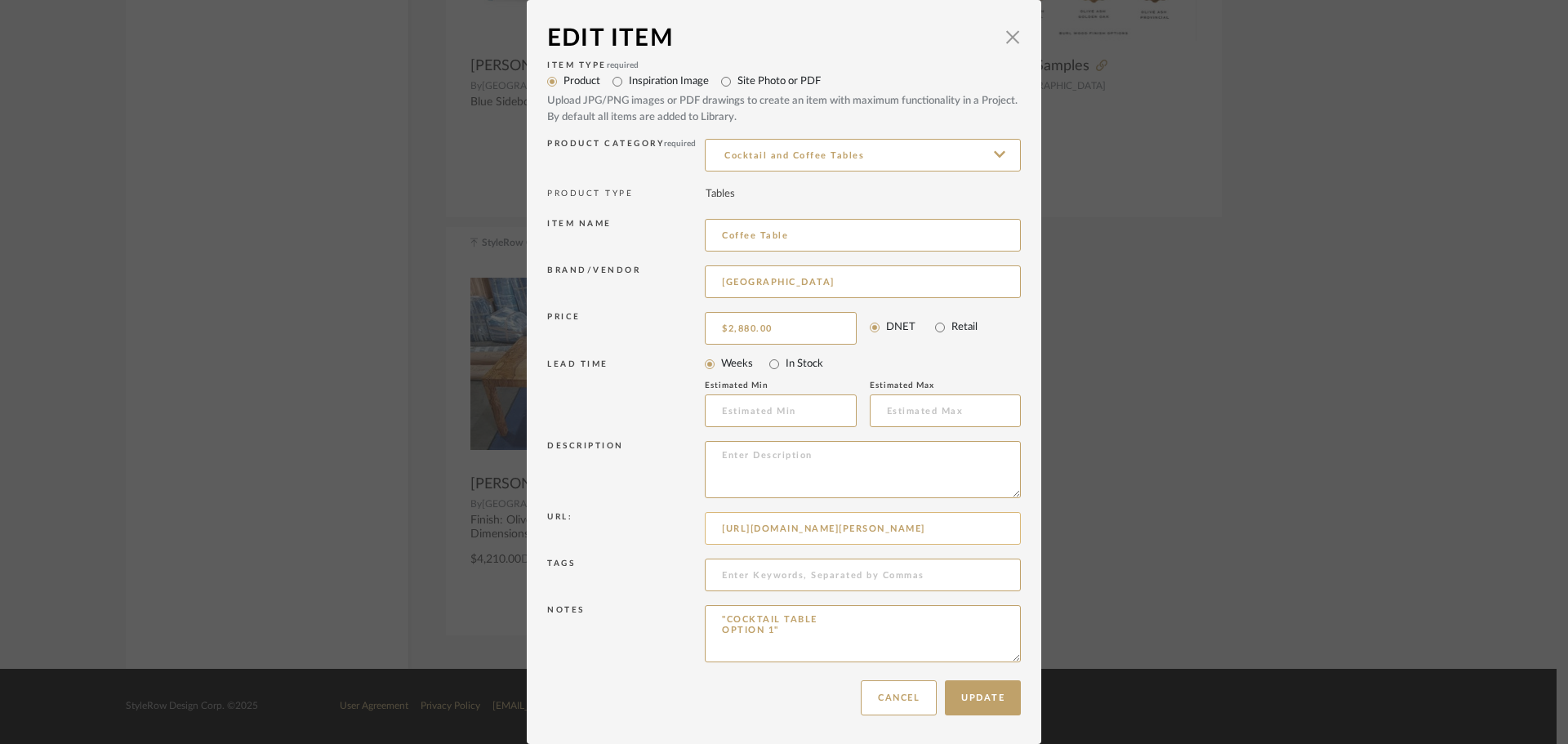
click at [818, 528] on input "[URL][DOMAIN_NAME][PERSON_NAME]" at bounding box center [863, 528] width 316 height 33
paste input "products/[PERSON_NAME]-coffee-table?variant=46208793673950"
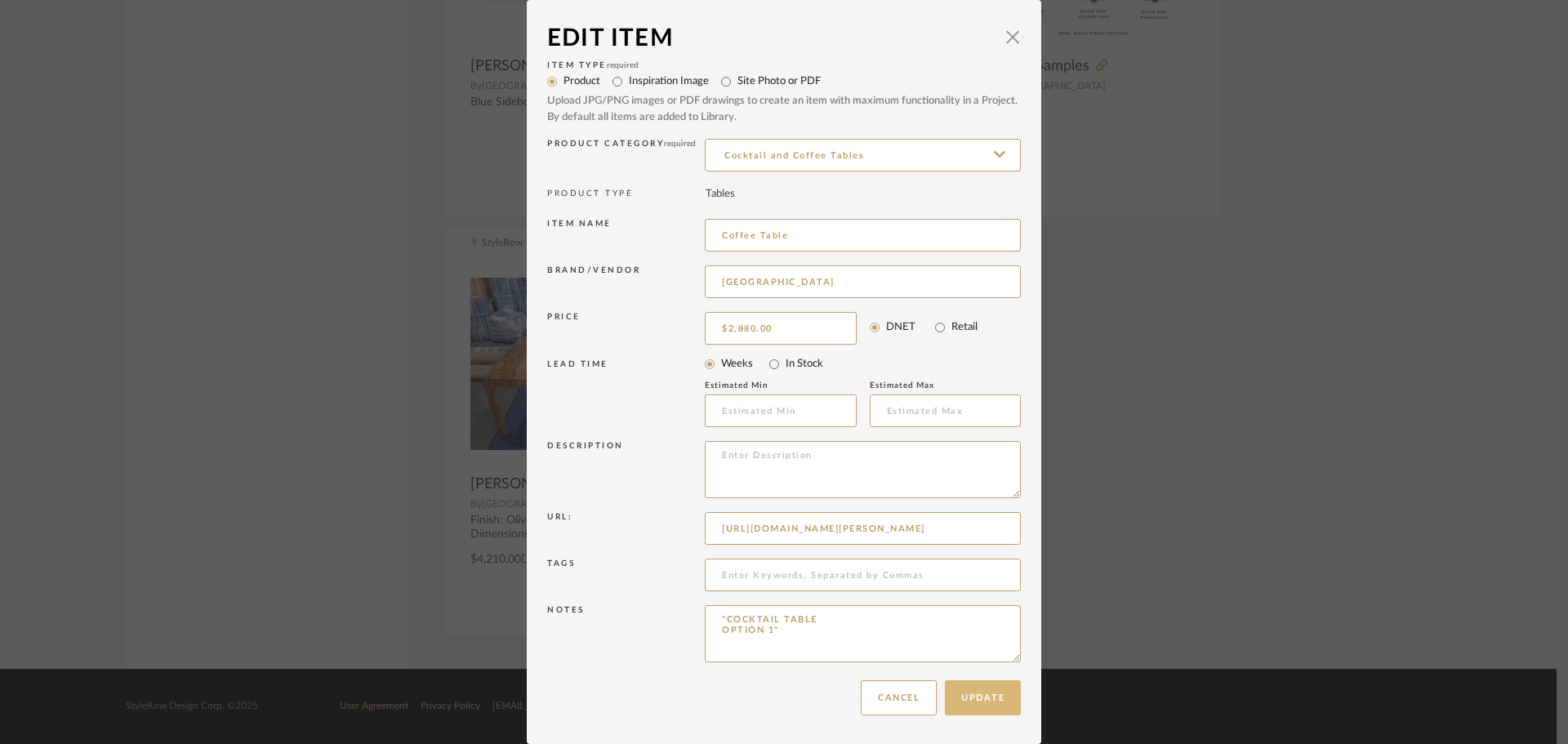
type input "[URL][DOMAIN_NAME][PERSON_NAME]"
click at [979, 706] on button "Update" at bounding box center [982, 698] width 76 height 35
